Goal: Task Accomplishment & Management: Use online tool/utility

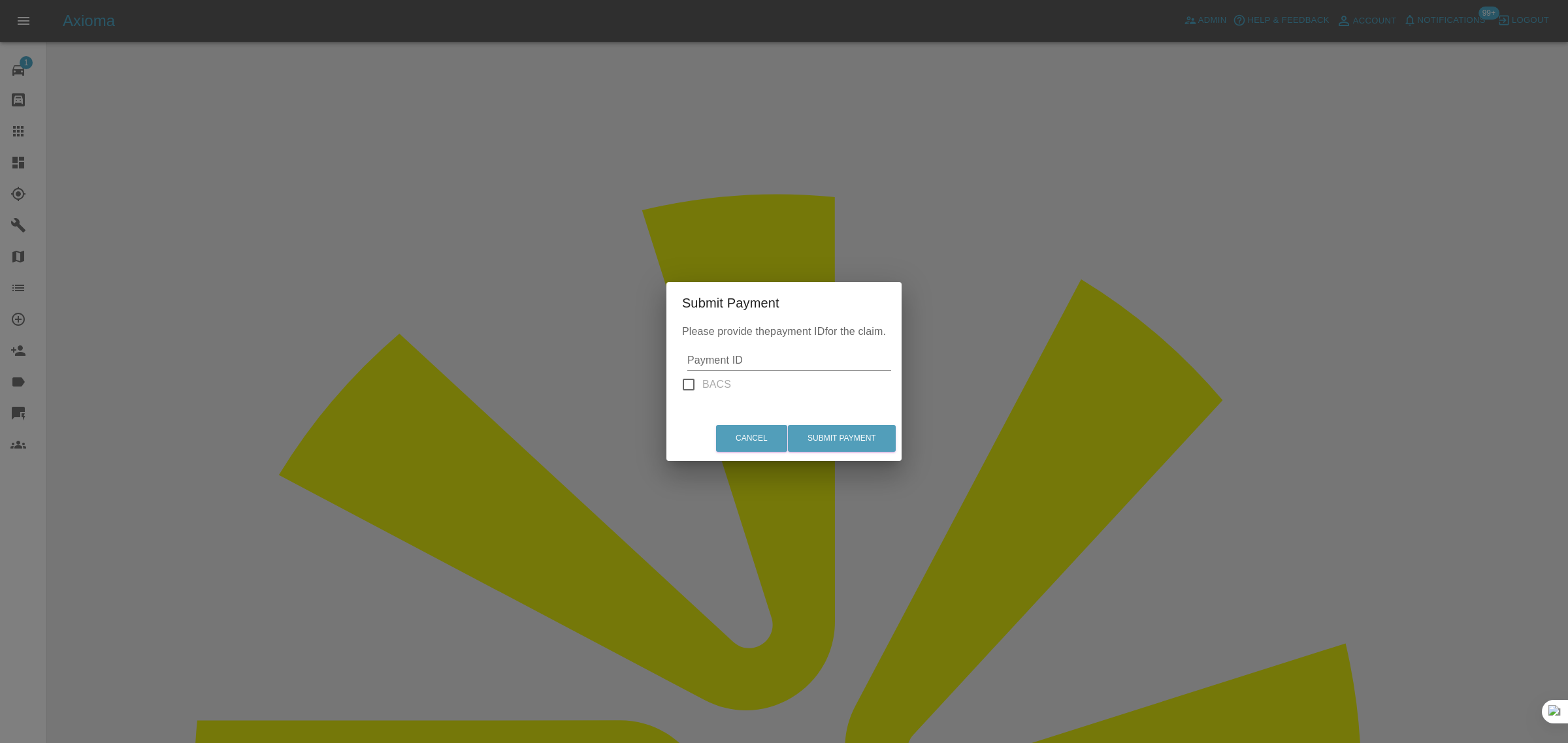
click at [729, 356] on input "Payment ID" at bounding box center [789, 361] width 204 height 21
paste input "pi_3S3Gi0A4aDea5wMj0NFwYJ4l"
type input "pi_3S3Gi0A4aDea5wMj0NFwYJ4l"
click at [859, 438] on button "Submit Payment" at bounding box center [841, 438] width 108 height 26
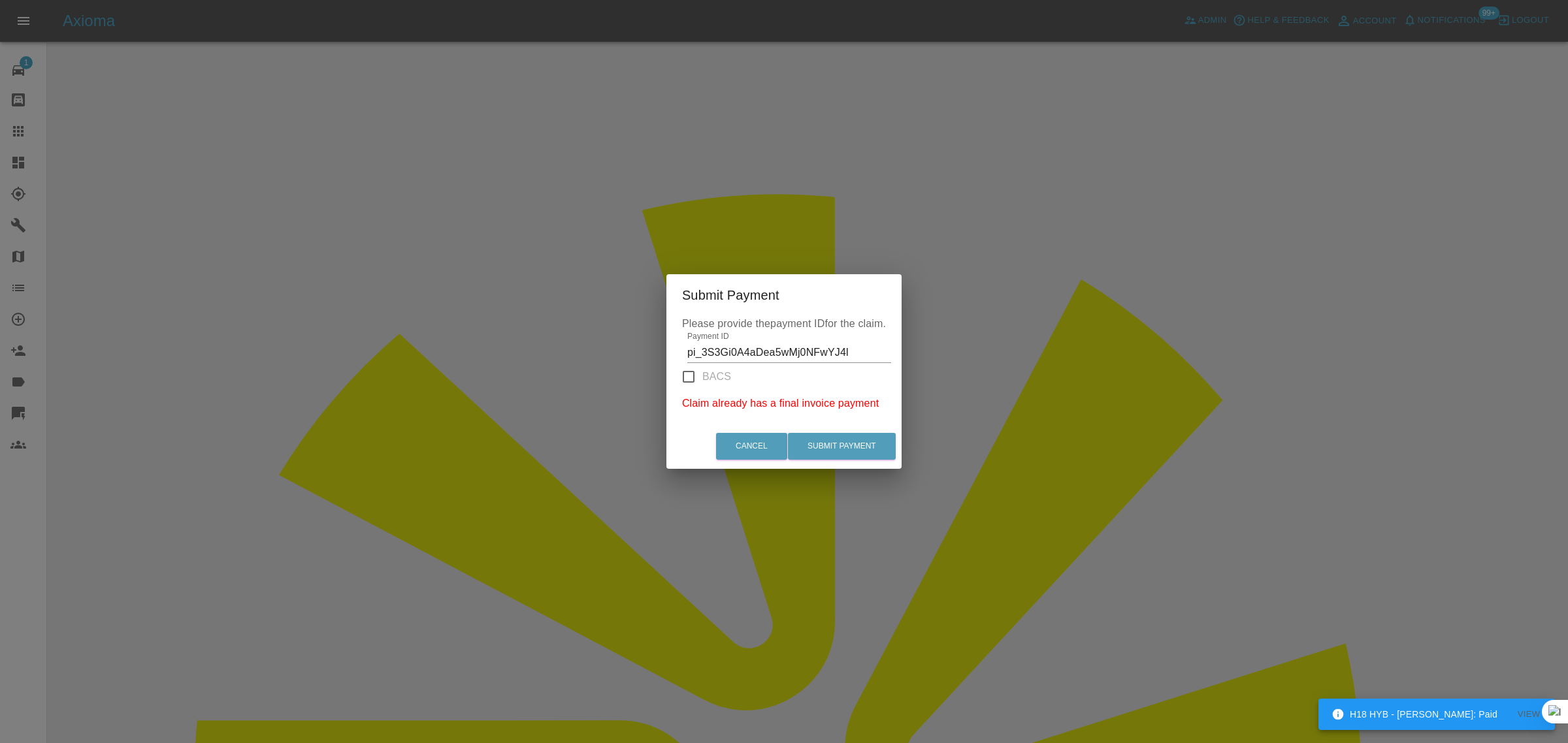
click at [419, 608] on div "Submit Payment Please provide the payment ID for the claim. Payment ID pi_3S3Gi…" at bounding box center [784, 372] width 1568 height 743
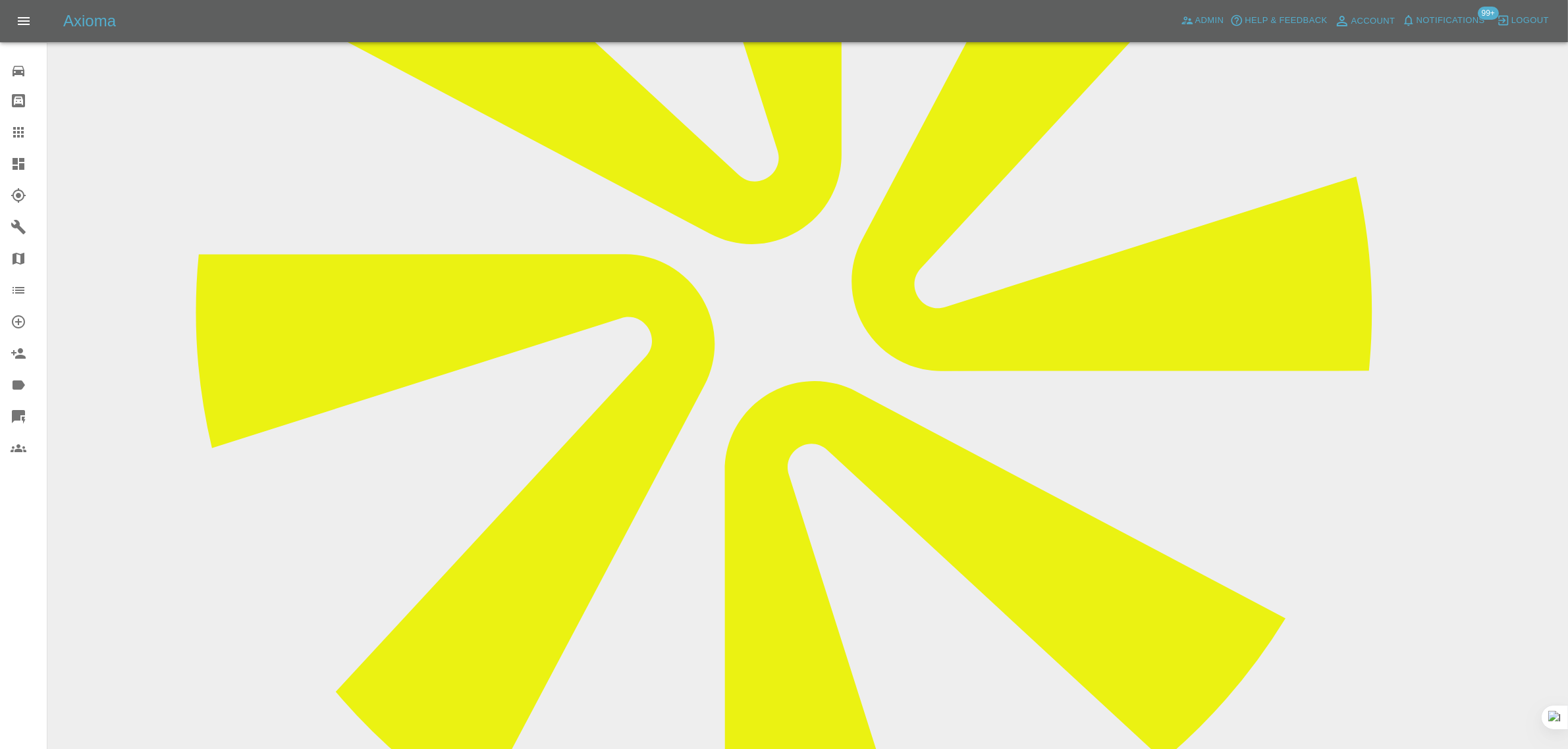
scroll to position [478, 0]
